Goal: Task Accomplishment & Management: Use online tool/utility

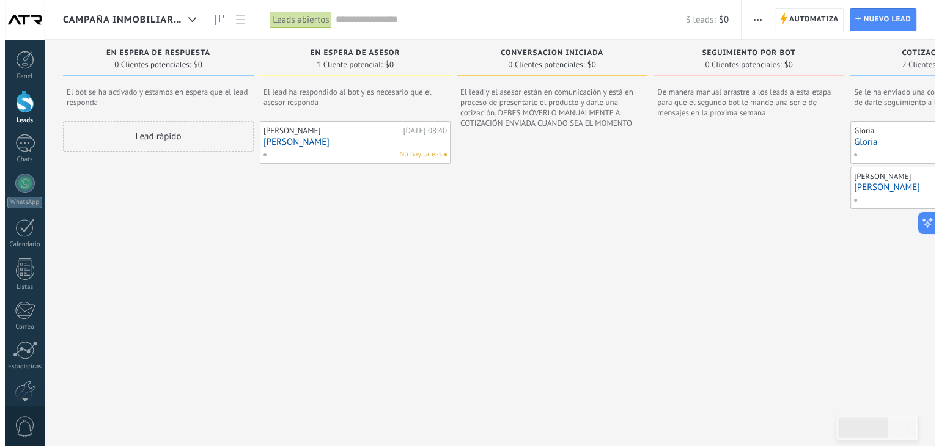
scroll to position [18, 0]
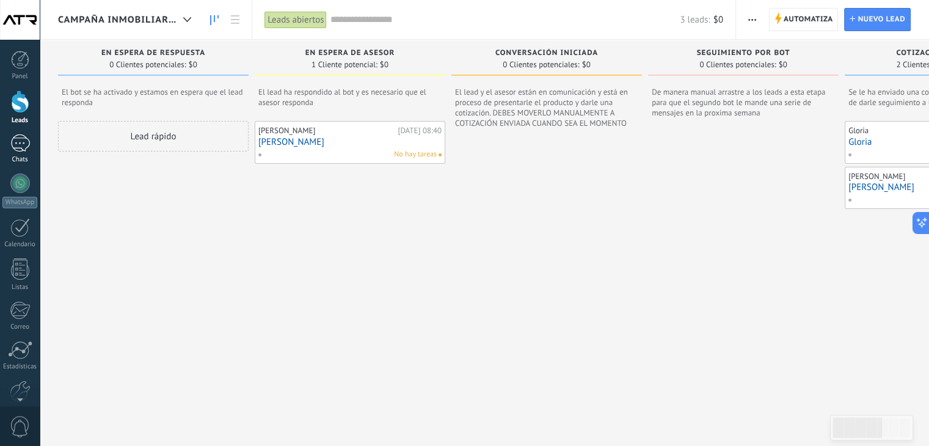
click at [22, 150] on div "1" at bounding box center [20, 143] width 20 height 18
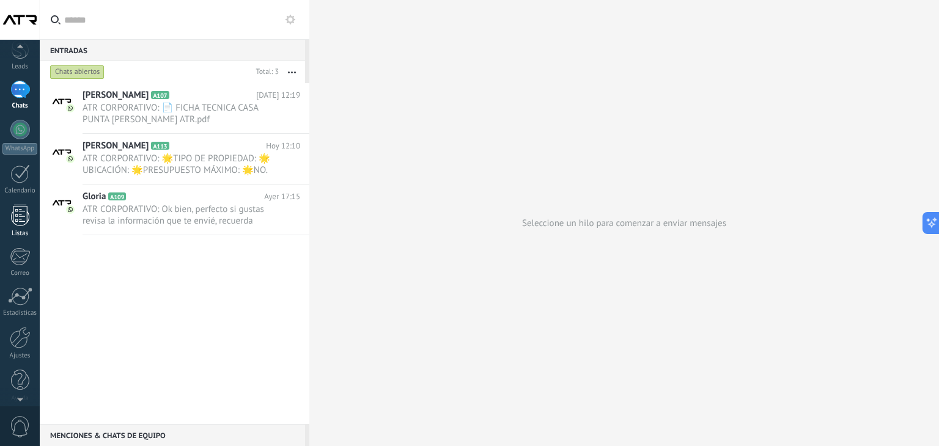
scroll to position [62, 0]
click at [11, 119] on div at bounding box center [20, 122] width 20 height 20
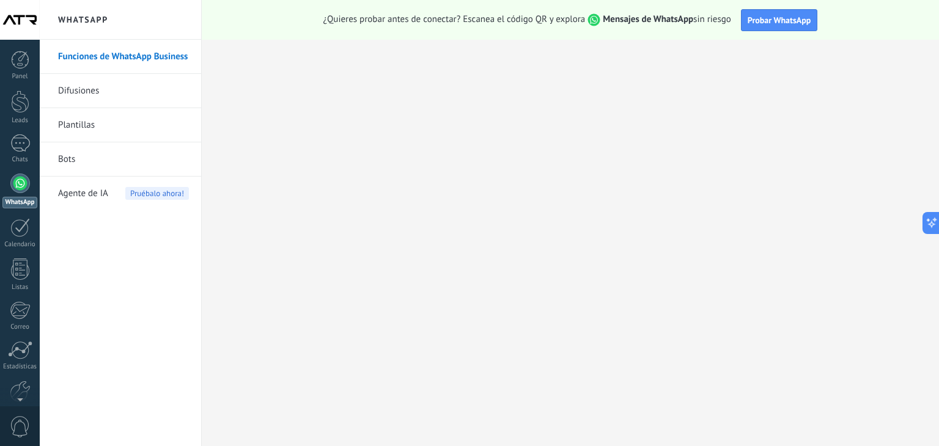
click at [302, 23] on div "¿Quieres probar antes de conectar? Escanea el código QR y explora Mensajes de W…" at bounding box center [570, 20] width 737 height 40
click at [719, 20] on span "¿Quieres probar antes de conectar? Escanea el código QR y explora Mensajes de W…" at bounding box center [527, 19] width 408 height 13
click at [115, 96] on link "Difusiones" at bounding box center [123, 91] width 131 height 34
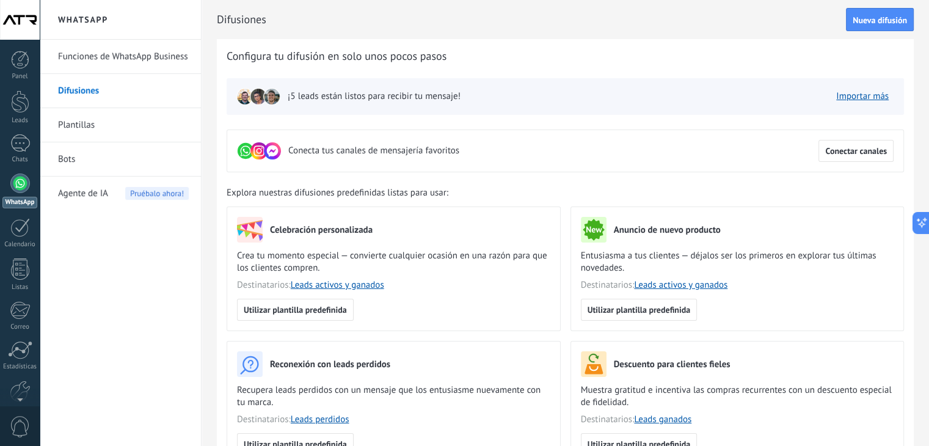
click at [110, 127] on link "Plantillas" at bounding box center [123, 125] width 131 height 34
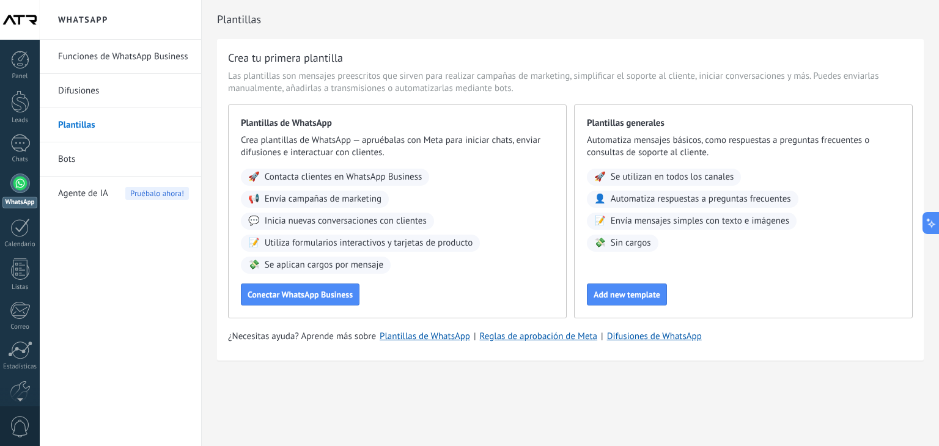
click at [99, 168] on link "Bots" at bounding box center [123, 159] width 131 height 34
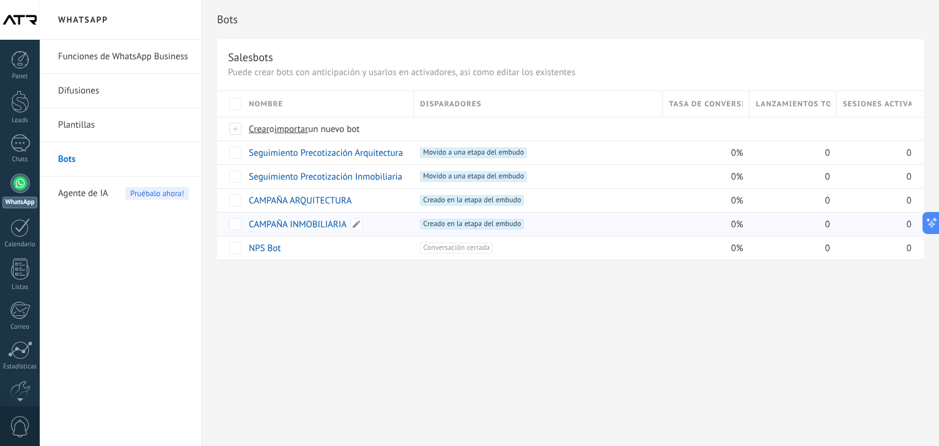
click at [298, 222] on link "CAMPAÑA INMOBILIARIA" at bounding box center [298, 225] width 98 height 12
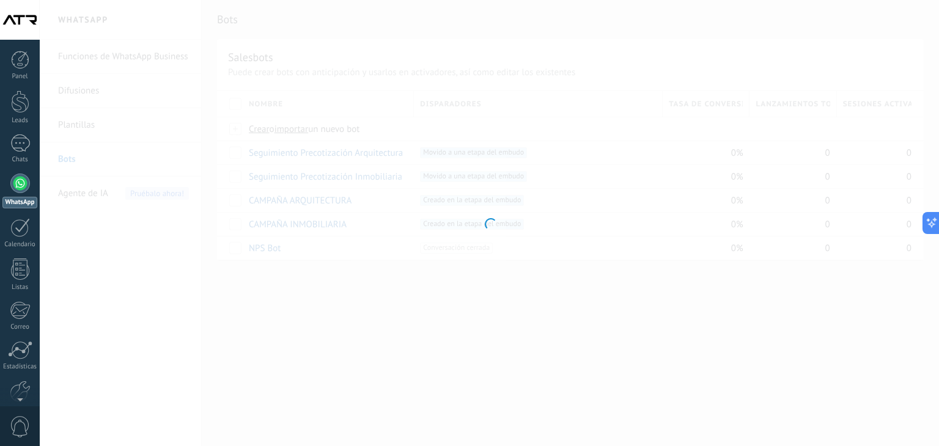
type input "**********"
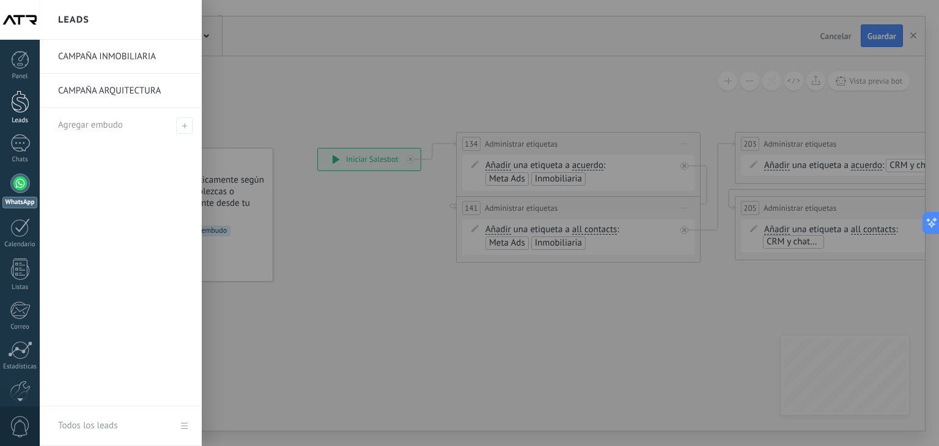
click at [15, 106] on div at bounding box center [20, 101] width 18 height 23
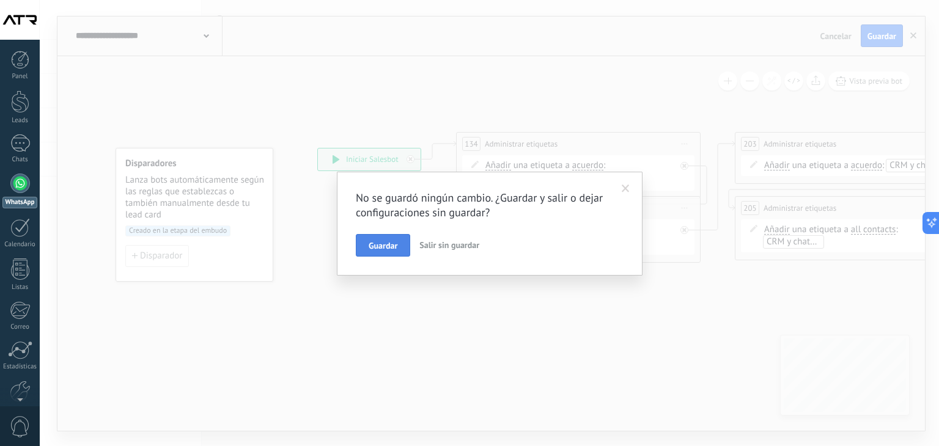
click at [398, 249] on button "Guardar" at bounding box center [383, 245] width 54 height 23
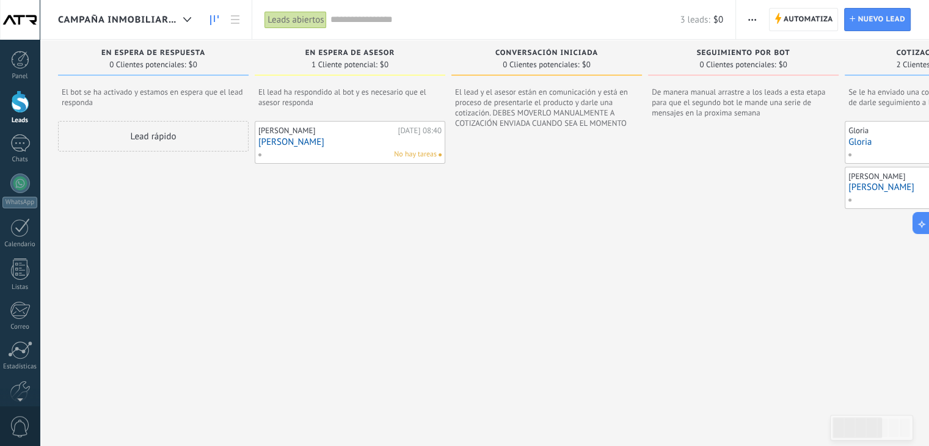
click at [17, 171] on div "Panel Leads Chats WhatsApp Clientes" at bounding box center [20, 260] width 40 height 418
click at [15, 183] on div at bounding box center [20, 184] width 20 height 20
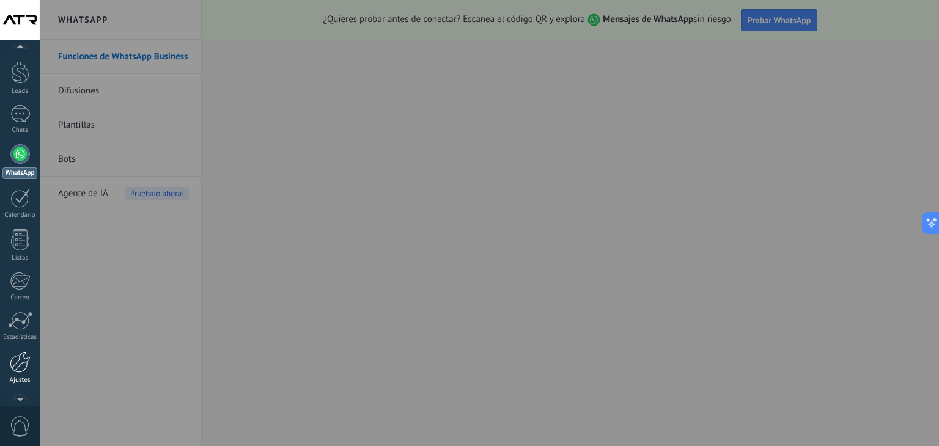
scroll to position [62, 0]
click at [22, 375] on div at bounding box center [20, 372] width 18 height 21
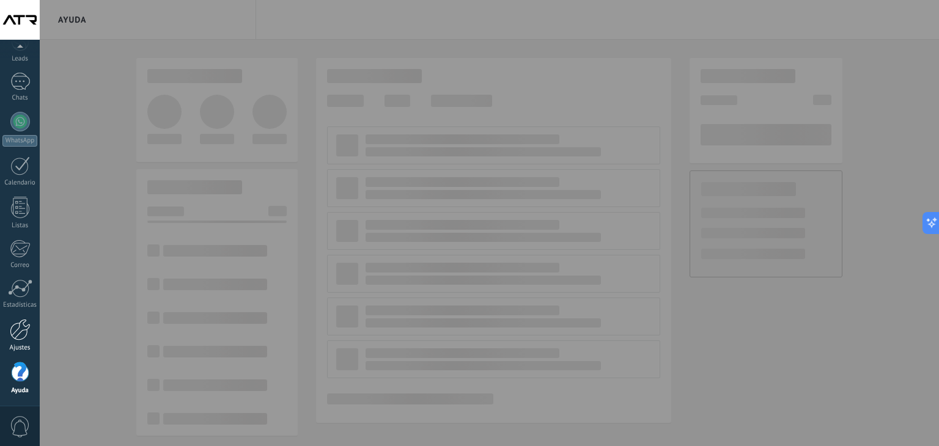
click at [20, 336] on div at bounding box center [20, 329] width 21 height 21
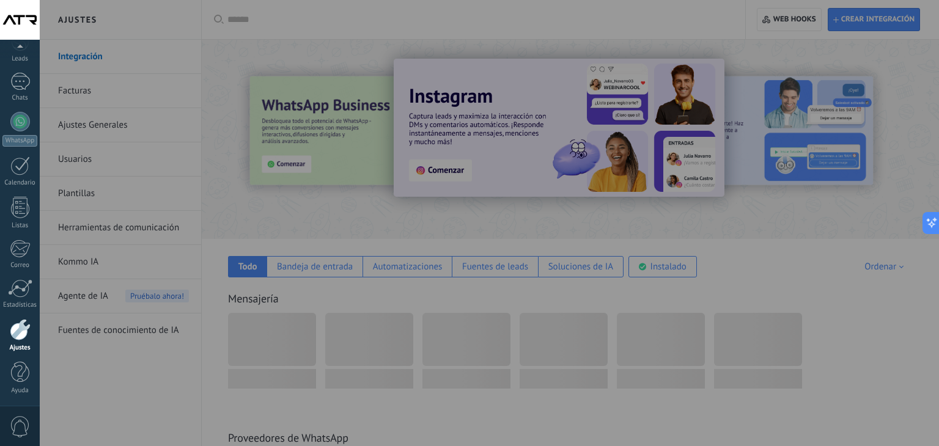
click at [166, 186] on div at bounding box center [509, 223] width 939 height 446
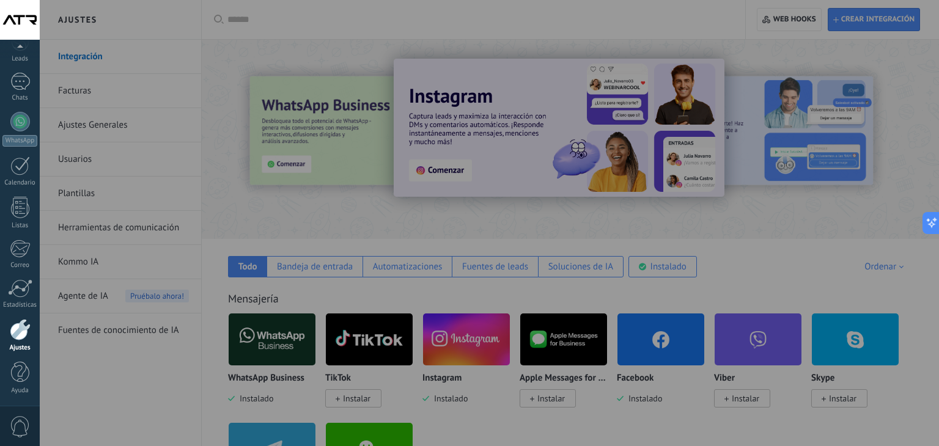
click at [13, 331] on div at bounding box center [20, 329] width 21 height 21
click at [82, 96] on div at bounding box center [509, 223] width 939 height 446
click at [86, 56] on div at bounding box center [509, 223] width 939 height 446
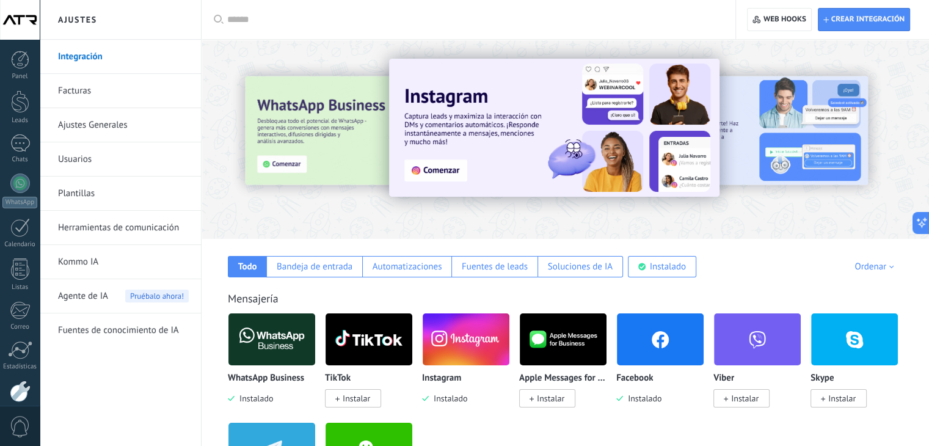
click at [388, 24] on input "text" at bounding box center [472, 19] width 491 height 13
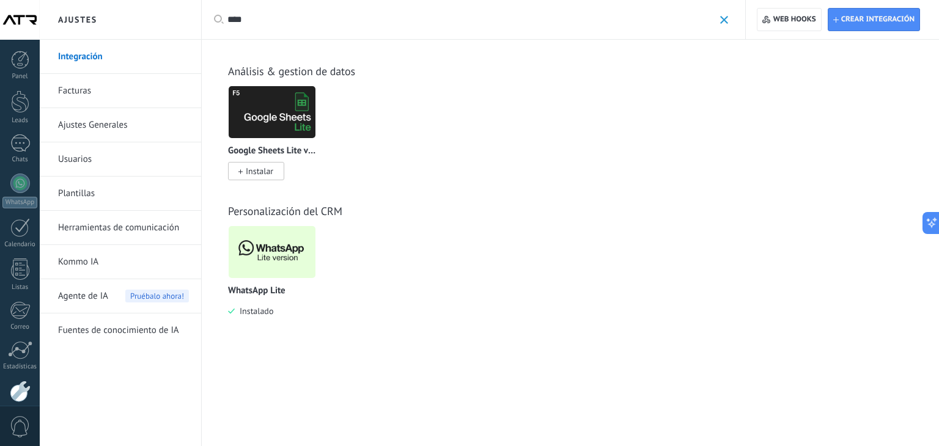
type input "****"
click at [288, 260] on img at bounding box center [272, 251] width 87 height 59
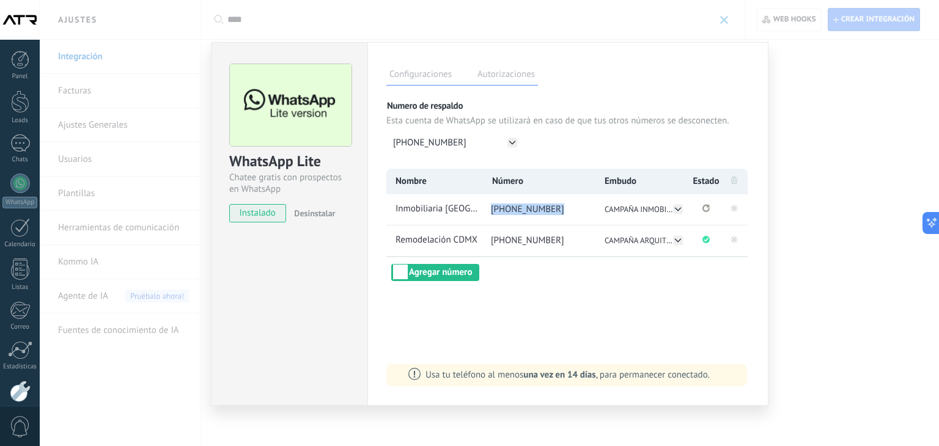
drag, startPoint x: 565, startPoint y: 206, endPoint x: 491, endPoint y: 206, distance: 73.9
click at [491, 206] on li "+5219992498832" at bounding box center [538, 209] width 114 height 31
copy span "+5219992498832"
click at [142, 100] on div "WhatsApp Lite Chatee gratis con prospectos en WhatsApp instalado Desinstalar Co…" at bounding box center [489, 223] width 899 height 446
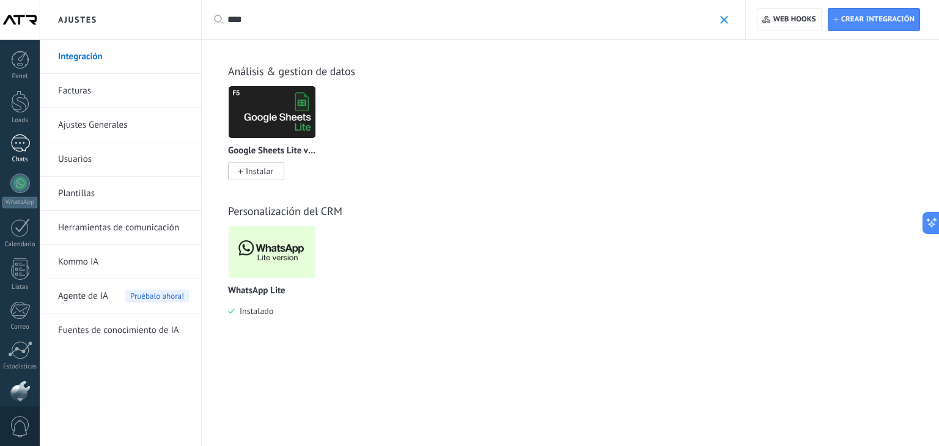
scroll to position [62, 0]
click at [23, 145] on div "WhatsApp" at bounding box center [19, 141] width 35 height 12
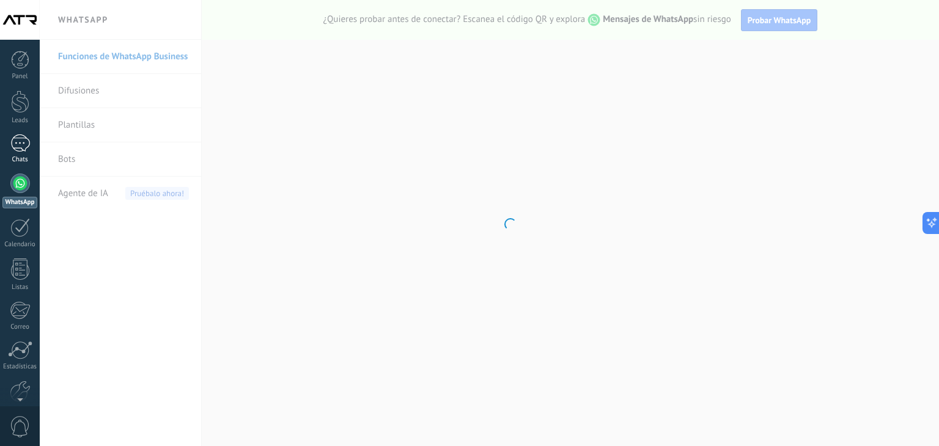
click at [23, 145] on div at bounding box center [20, 143] width 20 height 18
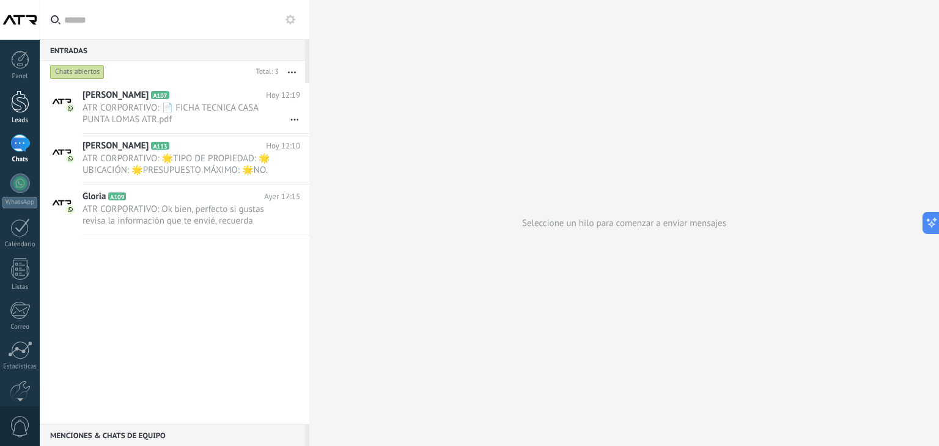
click at [24, 109] on div at bounding box center [20, 101] width 18 height 23
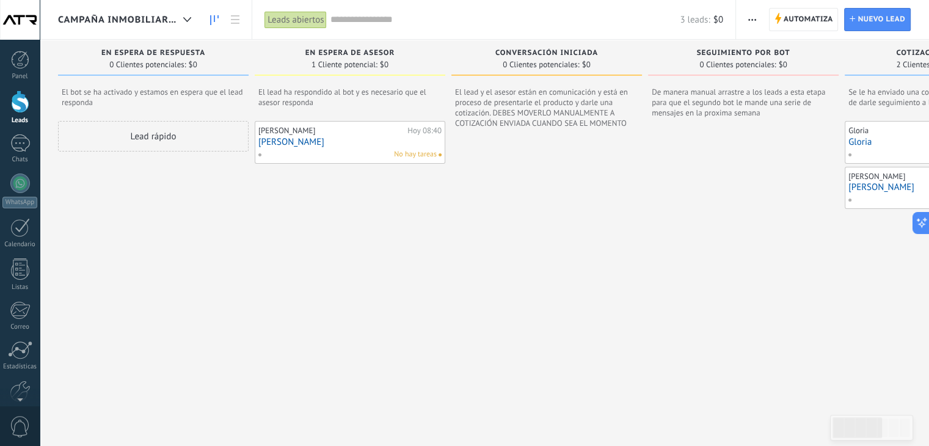
click at [169, 287] on div "Lead rápido" at bounding box center [153, 274] width 191 height 307
